Goal: Task Accomplishment & Management: Complete application form

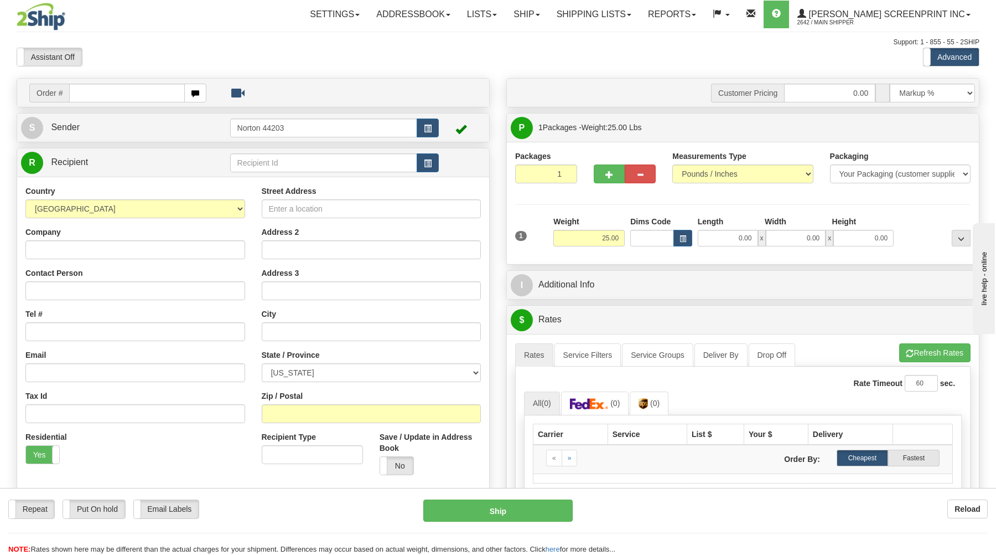
click at [137, 90] on input "text" at bounding box center [126, 93] width 115 height 19
type input "17024"
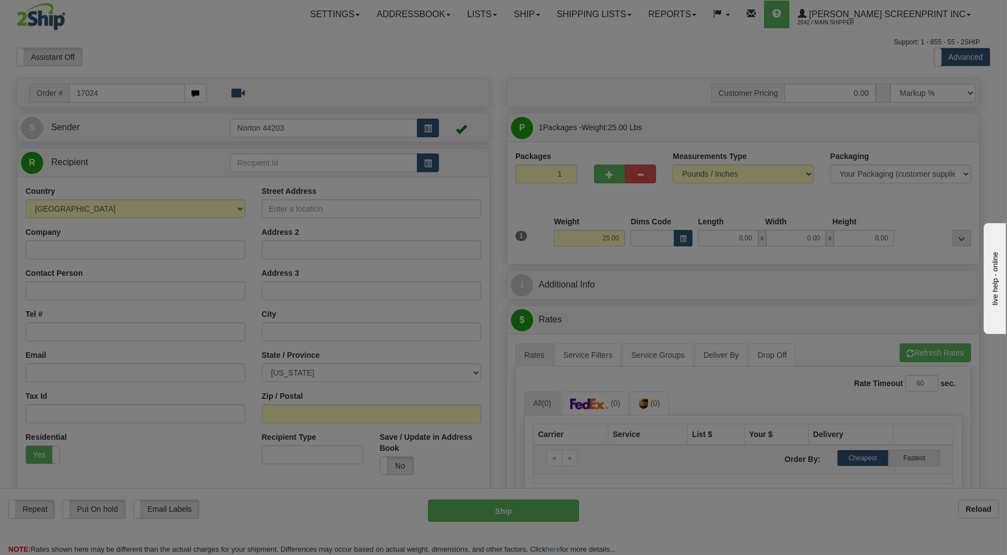
drag, startPoint x: 223, startPoint y: 58, endPoint x: 228, endPoint y: 49, distance: 10.2
click at [224, 56] on body "Training Course Close Toggle navigation Settings Shipping Preferences New Recip…" at bounding box center [503, 277] width 1007 height 555
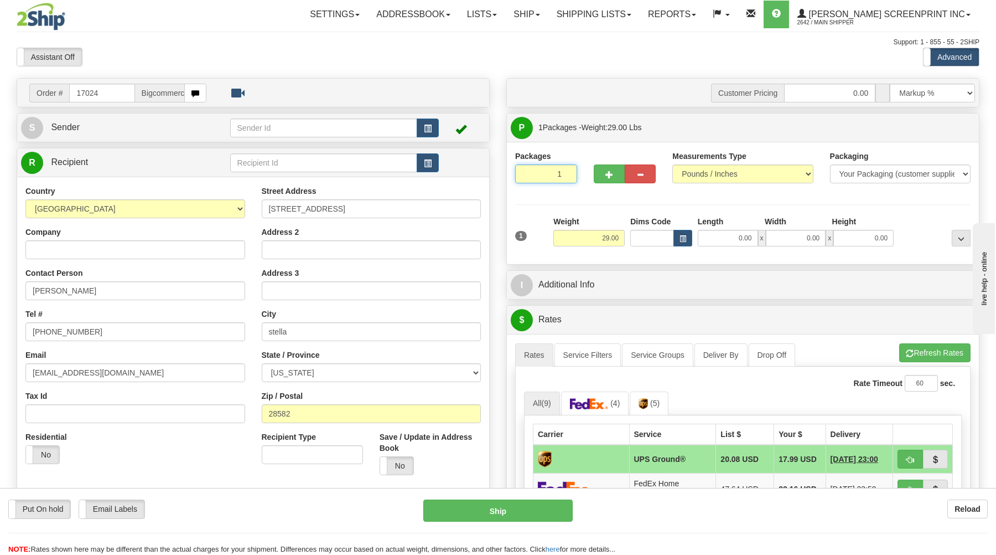
drag, startPoint x: 536, startPoint y: 170, endPoint x: 550, endPoint y: 192, distance: 25.2
click at [539, 174] on input "1" at bounding box center [546, 173] width 62 height 19
drag, startPoint x: 597, startPoint y: 230, endPoint x: 679, endPoint y: 247, distance: 83.2
click at [604, 235] on div "Weight 29.00" at bounding box center [589, 231] width 71 height 30
click at [751, 239] on input "0.00" at bounding box center [728, 238] width 60 height 17
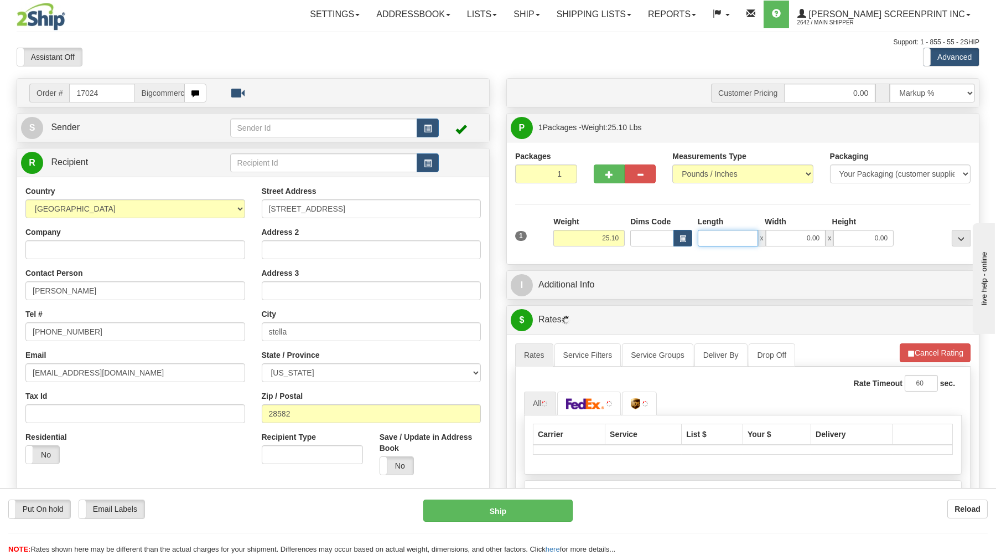
type input "25.15"
type input "31"
type input "25.00"
type input "31.00"
click at [821, 239] on input "0.00" at bounding box center [796, 238] width 60 height 17
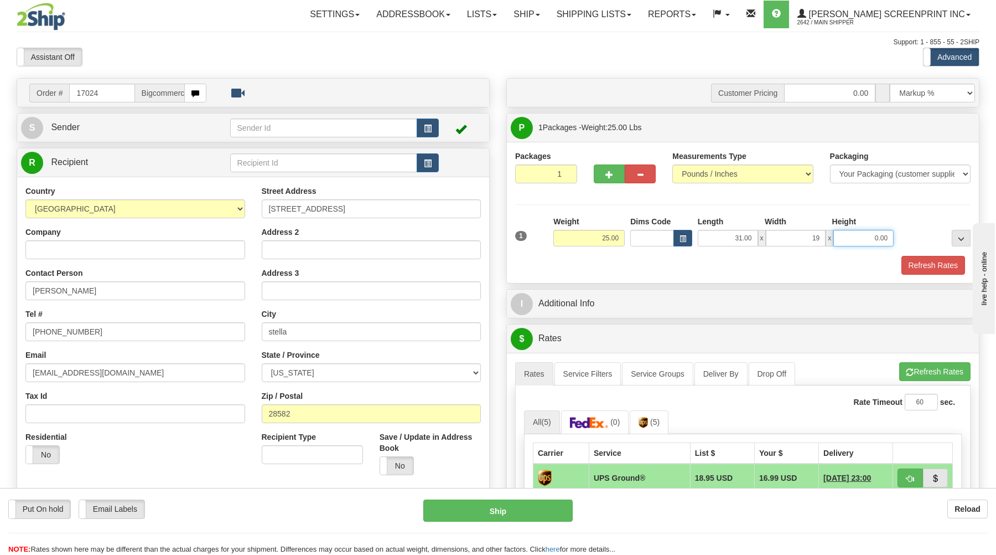
type input "19.00"
click at [865, 240] on input "0.00" at bounding box center [864, 238] width 60 height 17
type input "14"
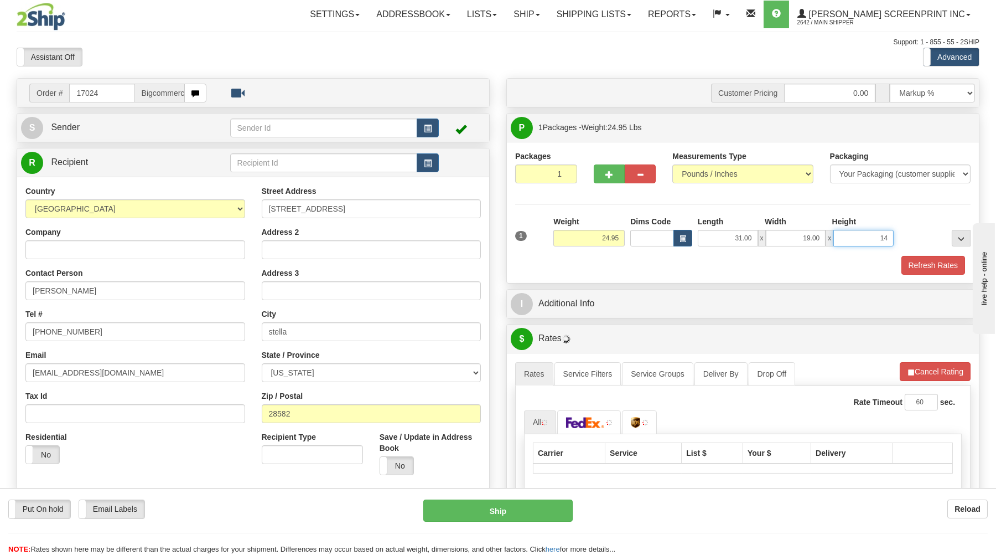
type input "25.00"
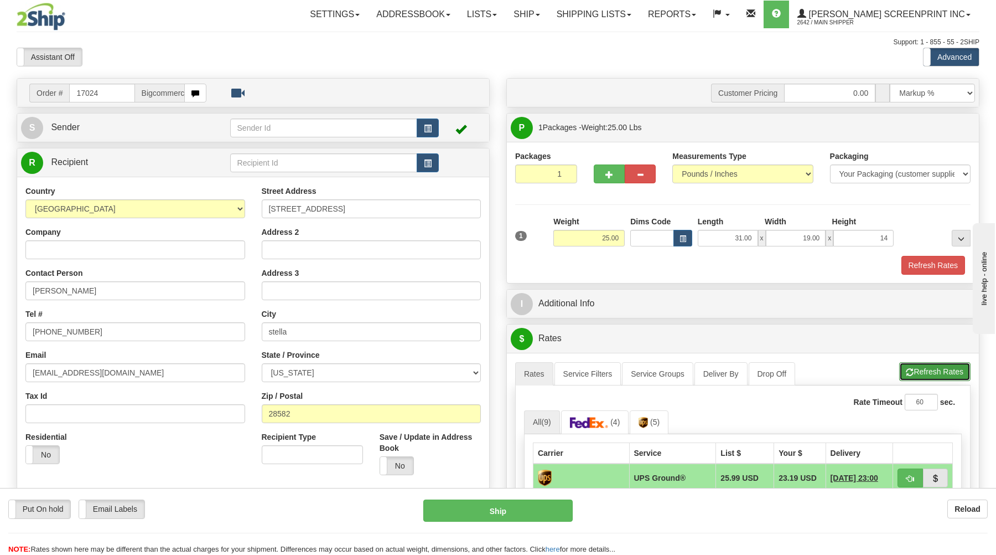
type input "14.00"
click at [934, 369] on button "Refresh Rates" at bounding box center [935, 371] width 71 height 19
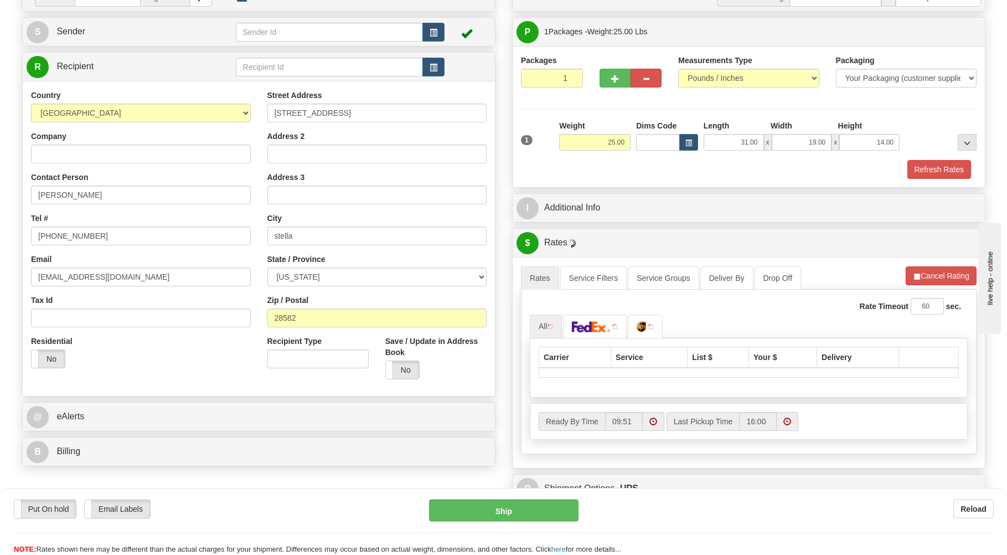
scroll to position [118, 0]
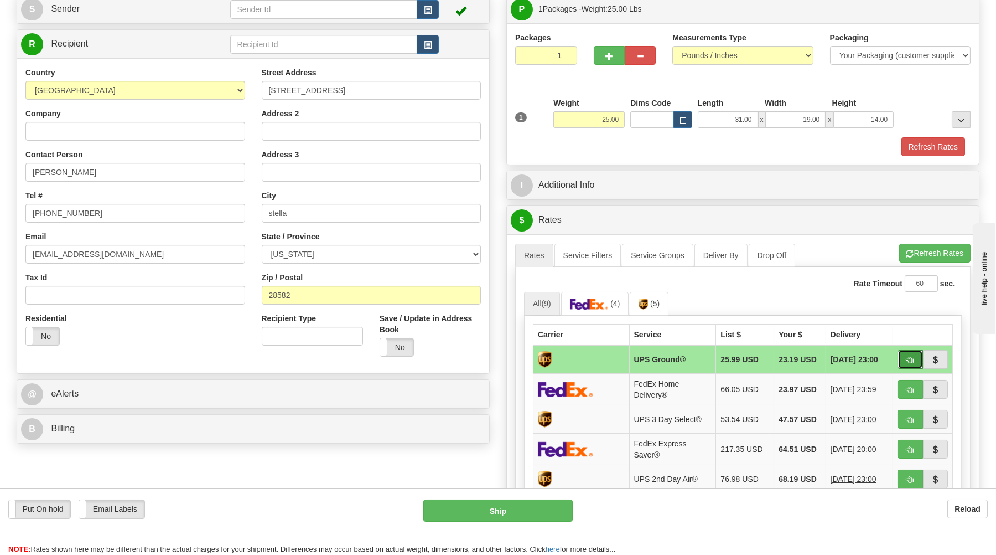
click at [901, 355] on button "button" at bounding box center [910, 359] width 25 height 19
type input "03"
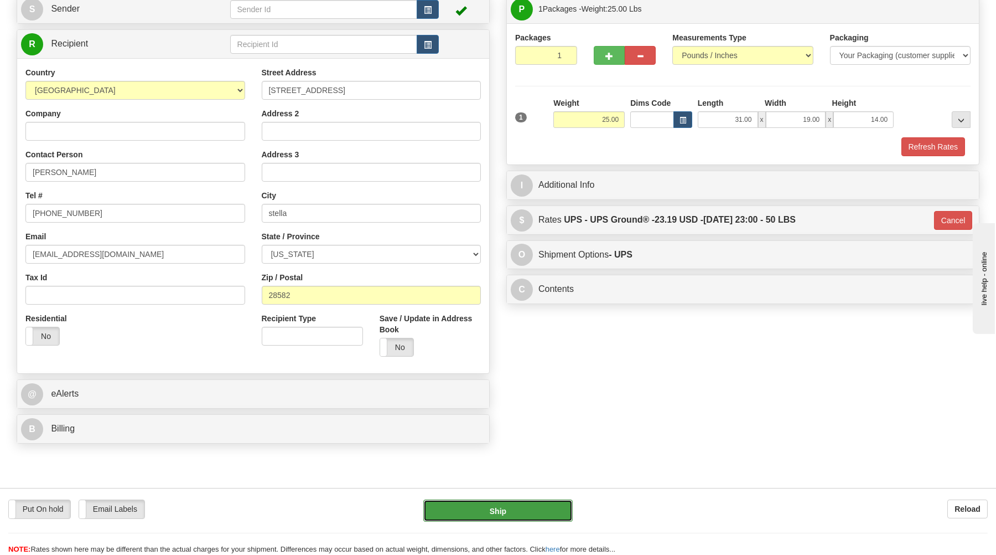
click at [542, 510] on button "Ship" at bounding box center [497, 510] width 149 height 22
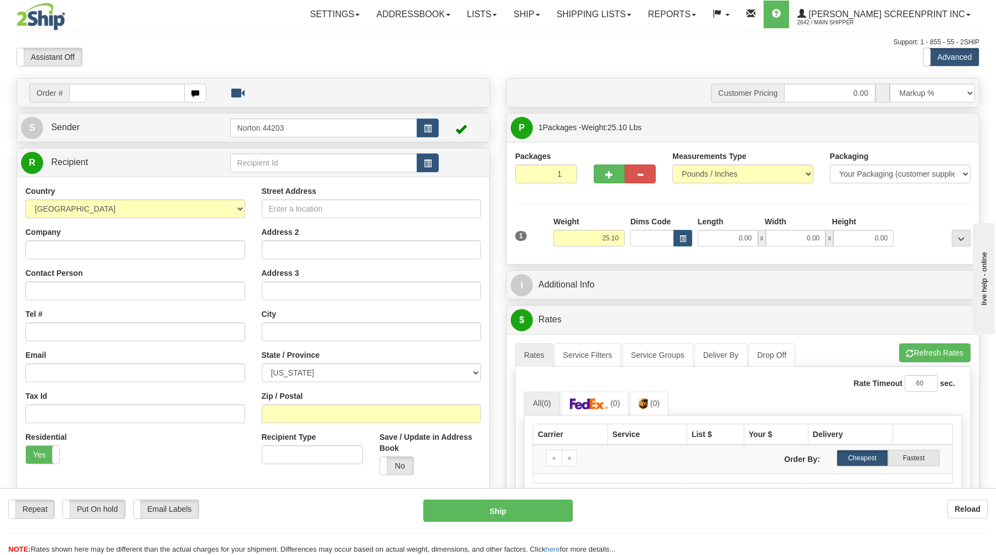
type input "0.00"
